Goal: Navigation & Orientation: Find specific page/section

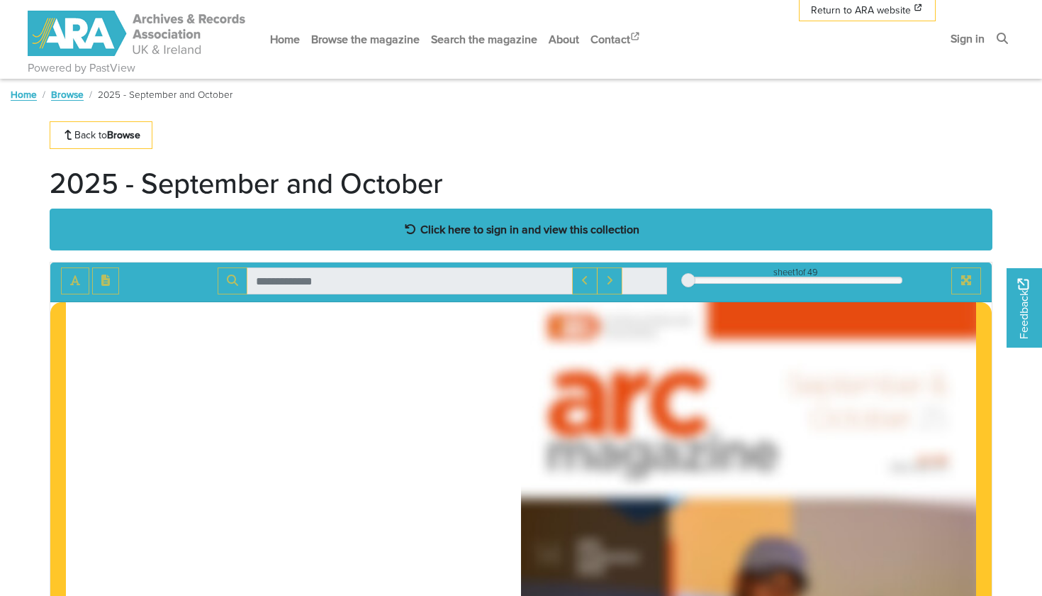
click at [509, 228] on strong "Click here to sign in and view this collection" at bounding box center [529, 229] width 219 height 16
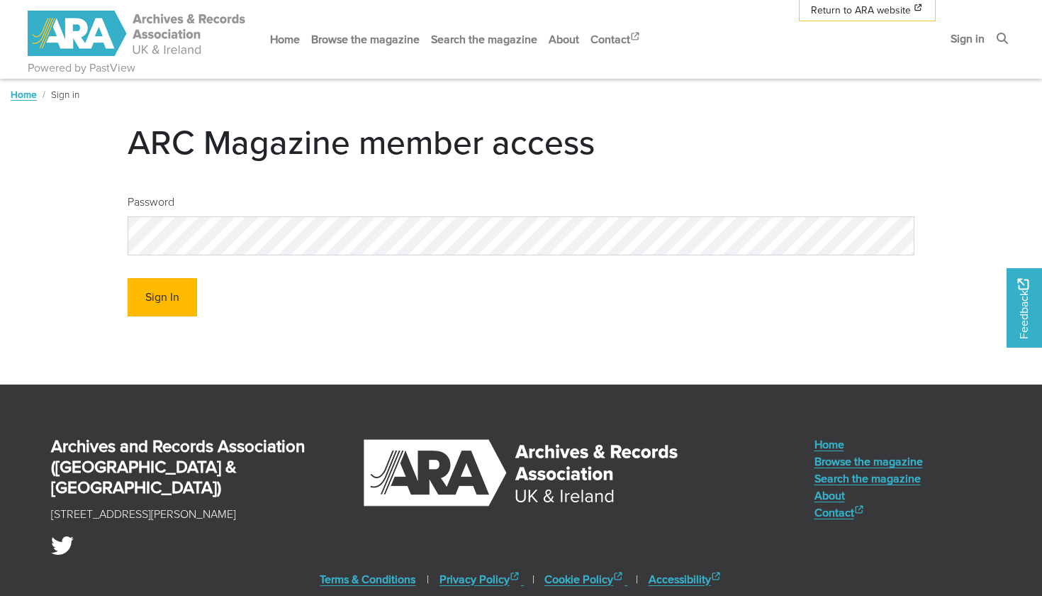
click at [171, 298] on button "Sign In" at bounding box center [162, 297] width 69 height 39
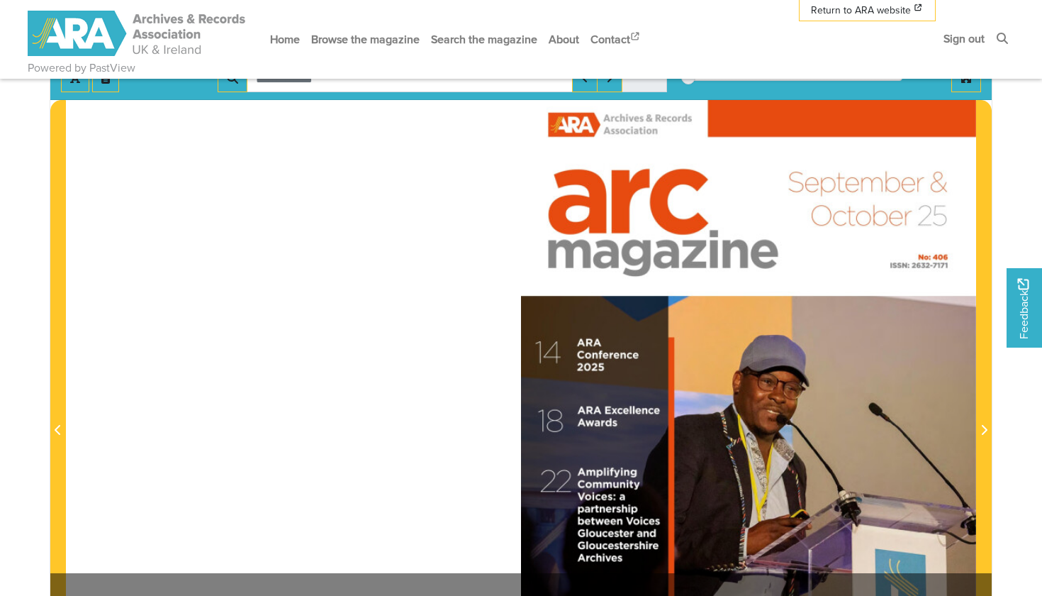
scroll to position [198, 0]
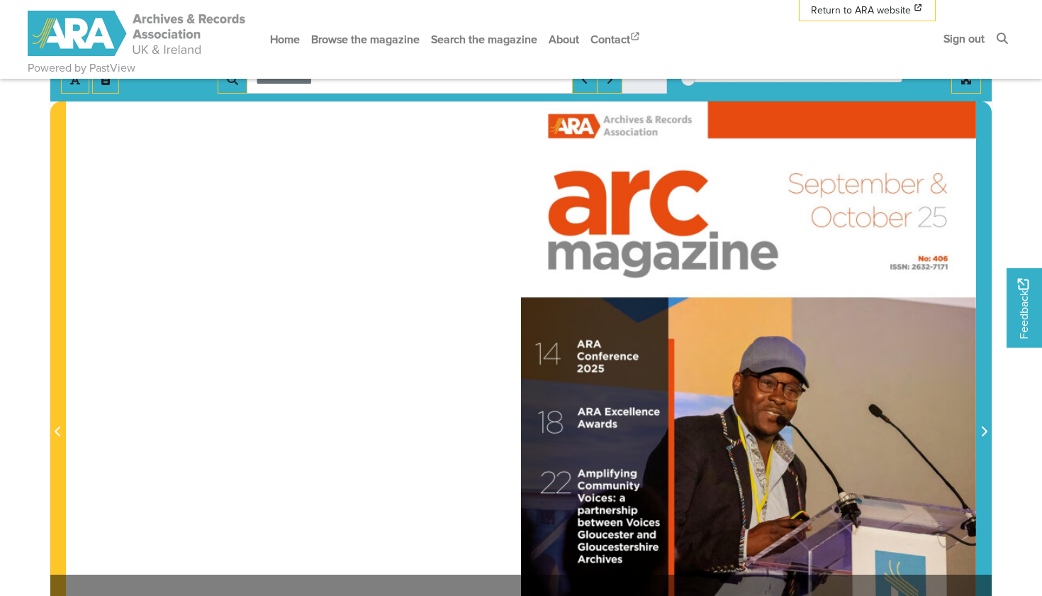
click at [988, 427] on span "Next Page" at bounding box center [984, 431] width 14 height 17
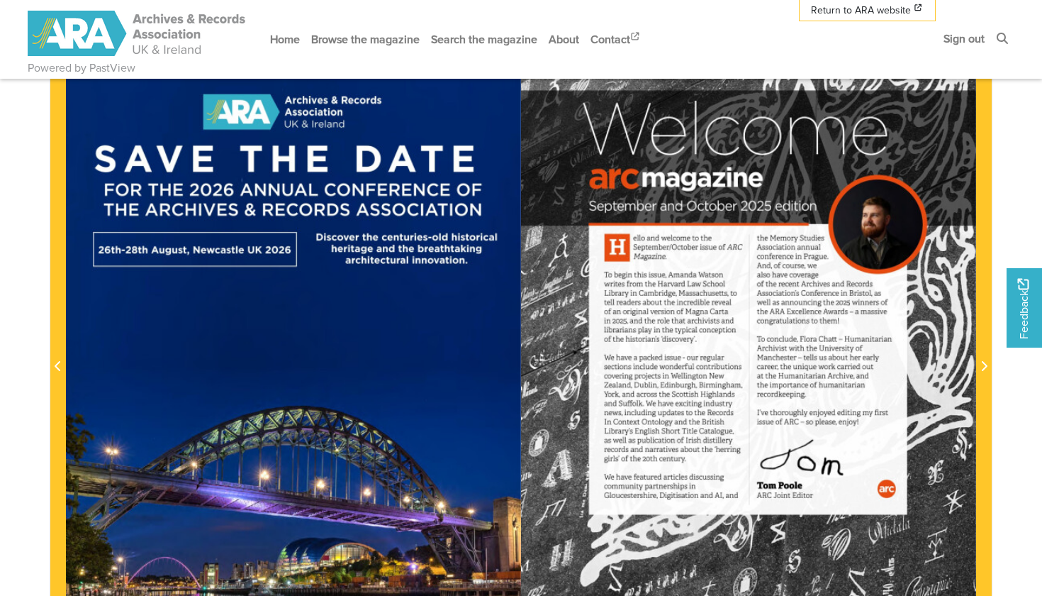
scroll to position [245, 0]
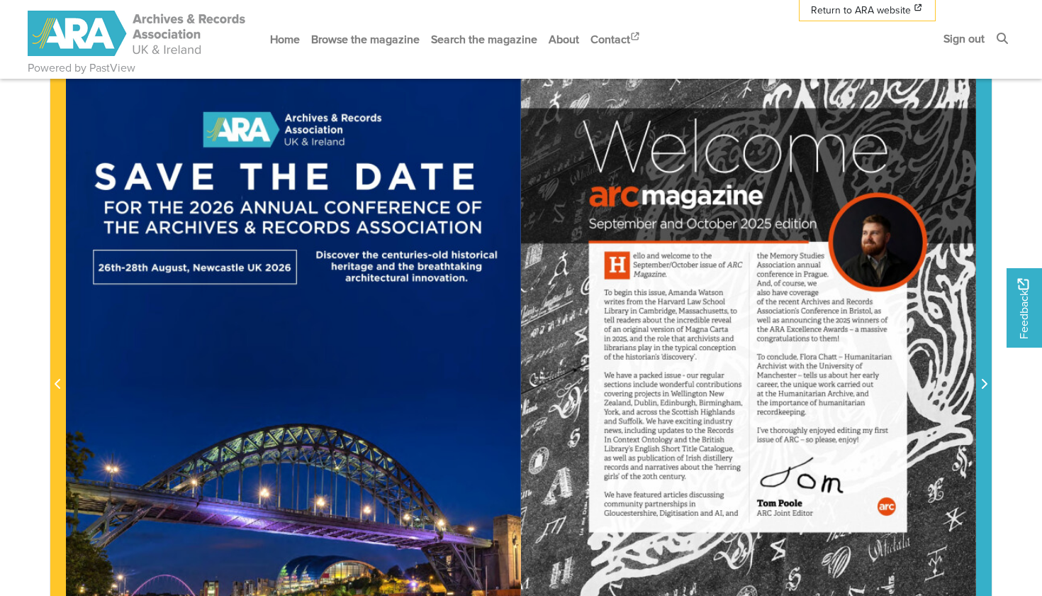
click at [986, 382] on icon "Next Page" at bounding box center [985, 384] width 6 height 10
